Goal: Navigation & Orientation: Find specific page/section

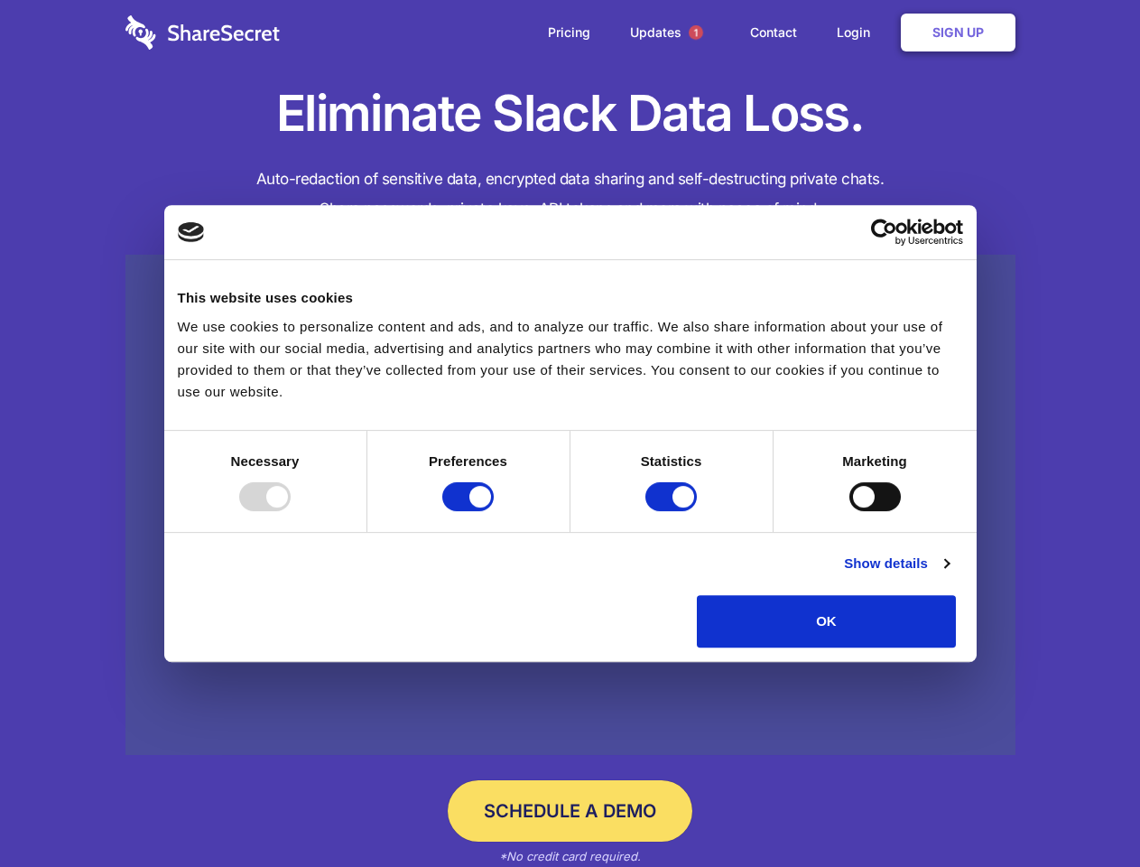
click at [291, 511] on div at bounding box center [264, 496] width 51 height 29
click at [494, 511] on input "Preferences" at bounding box center [467, 496] width 51 height 29
checkbox input "false"
click at [674, 511] on input "Statistics" at bounding box center [671, 496] width 51 height 29
checkbox input "false"
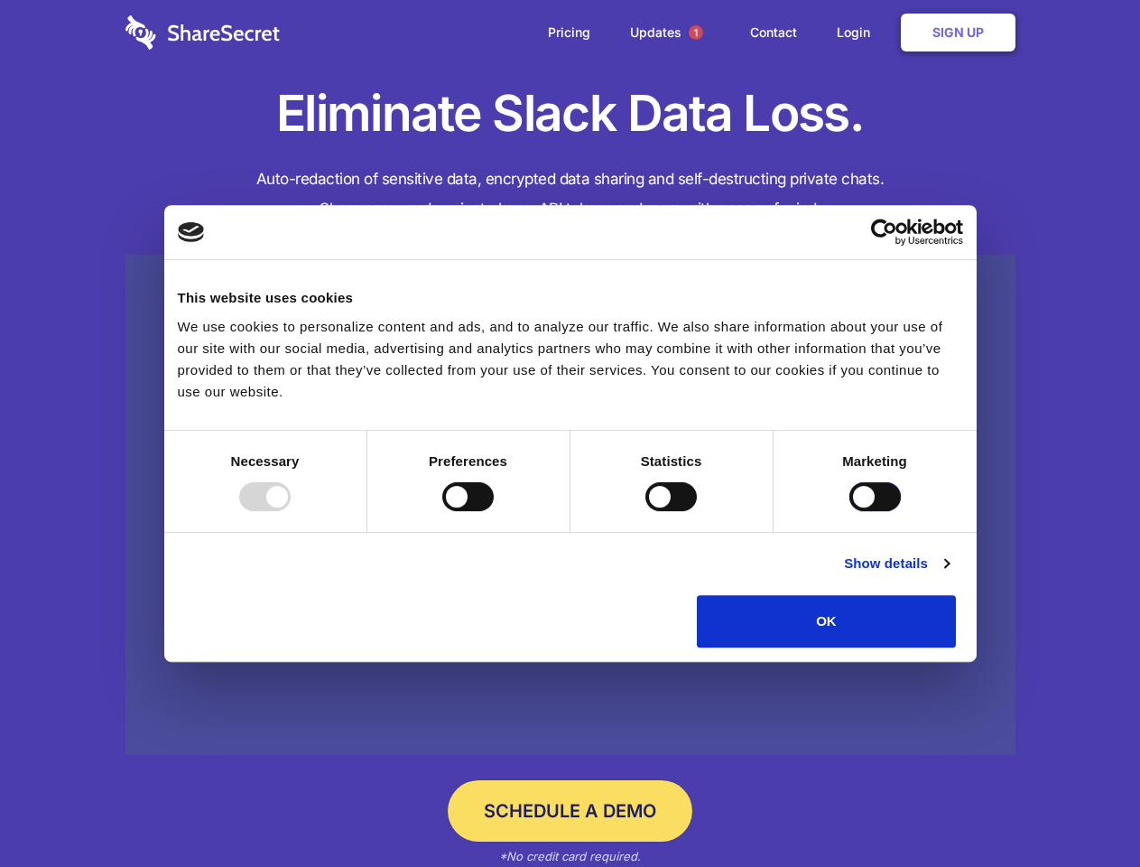
click at [850, 511] on input "Marketing" at bounding box center [875, 496] width 51 height 29
checkbox input "true"
click at [949, 574] on link "Show details" at bounding box center [896, 564] width 105 height 22
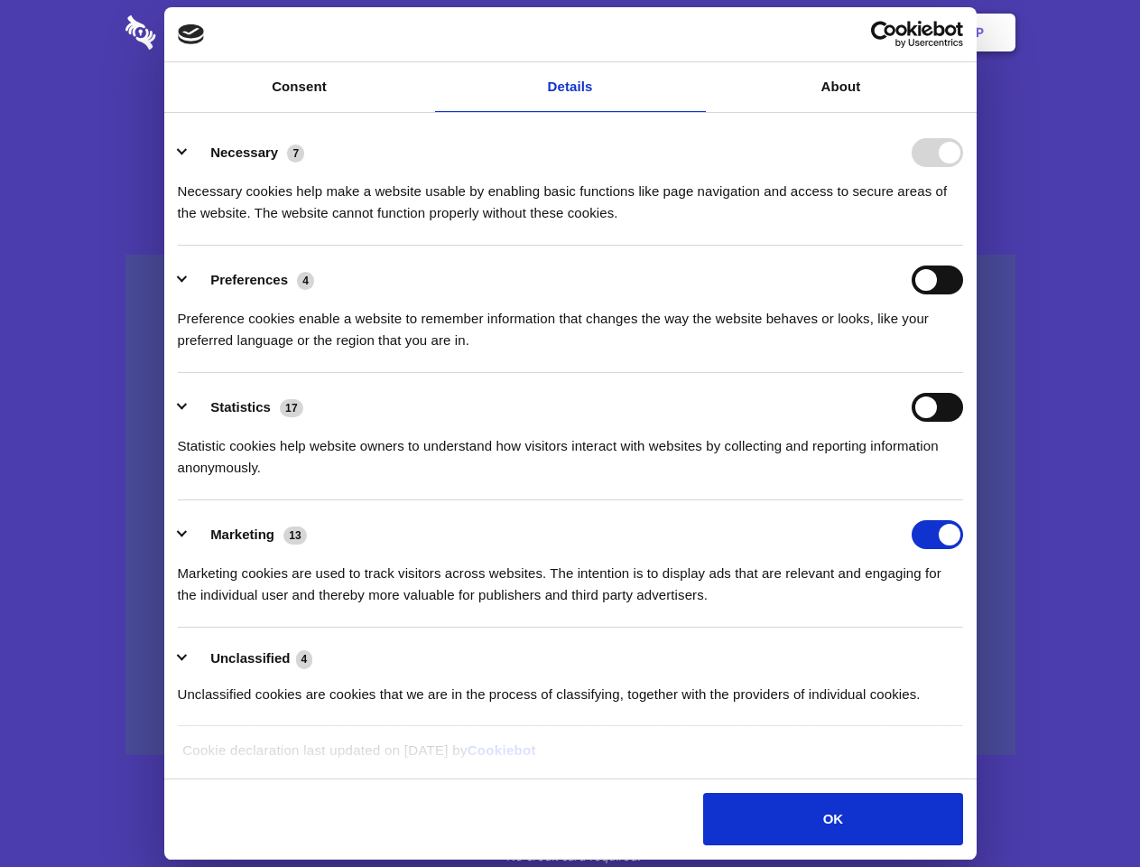
click at [963, 246] on li "Necessary 7 Necessary cookies help make a website usable by enabling basic func…" at bounding box center [571, 181] width 786 height 127
click at [695, 33] on span "1" at bounding box center [696, 32] width 14 height 14
